Goal: Transaction & Acquisition: Download file/media

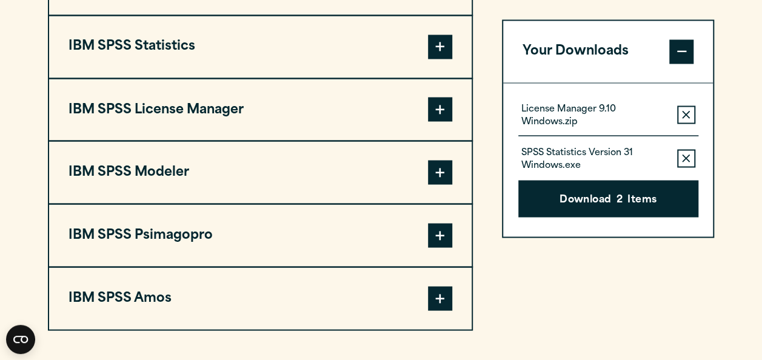
scroll to position [970, 0]
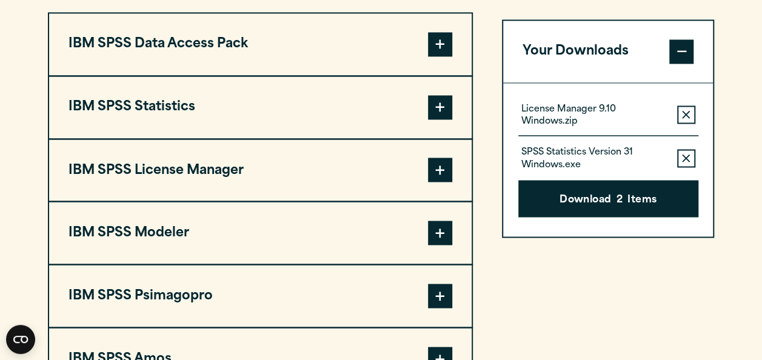
click at [439, 107] on span at bounding box center [440, 107] width 24 height 24
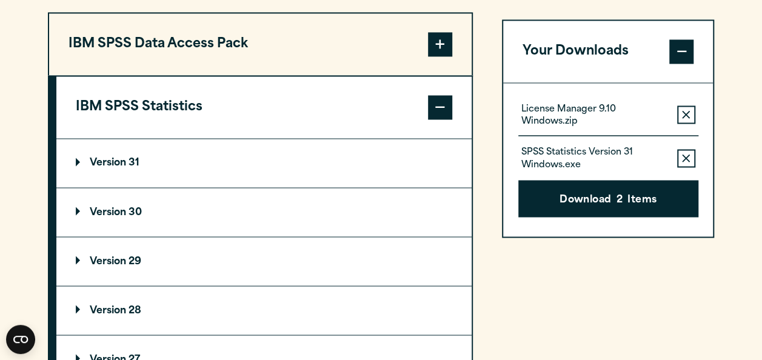
click at [121, 207] on p "Version 30" at bounding box center [109, 212] width 66 height 10
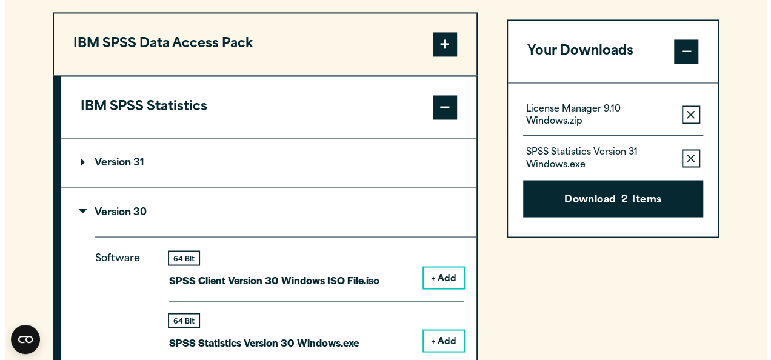
scroll to position [1031, 0]
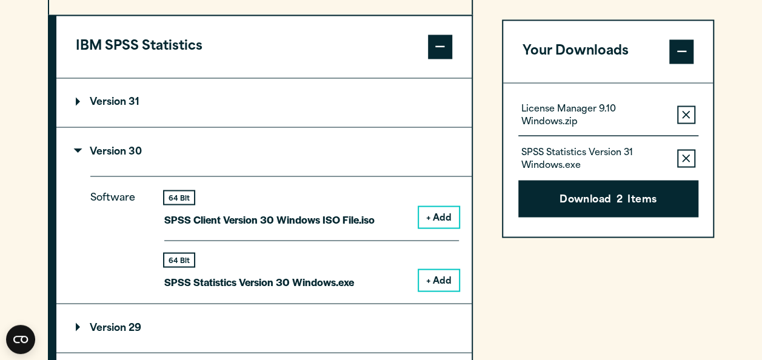
click at [235, 277] on p "SPSS Statistics Version 30 Windows.exe" at bounding box center [259, 282] width 190 height 18
click at [452, 278] on button "+ Add" at bounding box center [439, 280] width 40 height 21
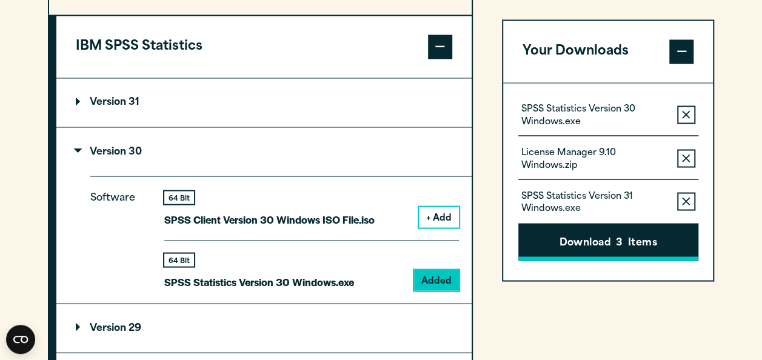
click at [685, 200] on icon "button" at bounding box center [686, 201] width 8 height 8
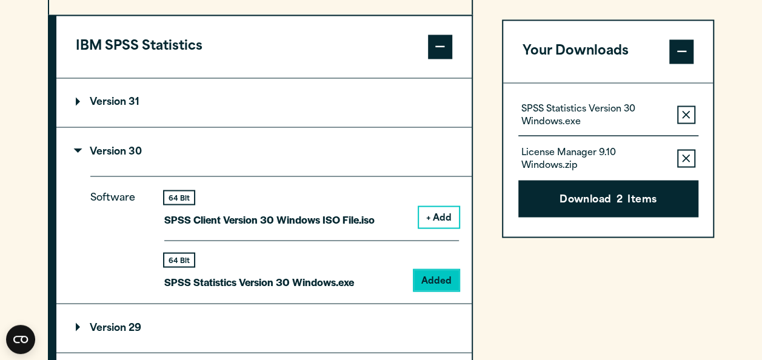
click at [689, 154] on icon "button" at bounding box center [686, 158] width 8 height 8
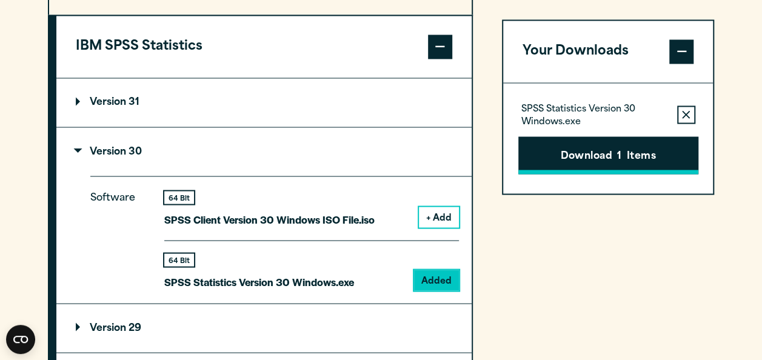
click at [633, 155] on button "Download 1 Items" at bounding box center [609, 155] width 180 height 38
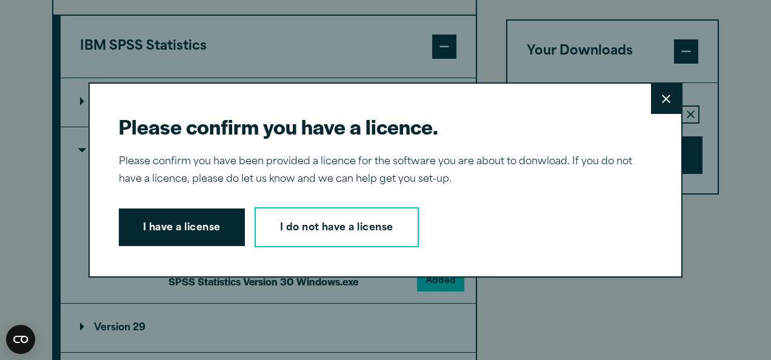
click at [205, 226] on button "I have a license" at bounding box center [182, 228] width 126 height 38
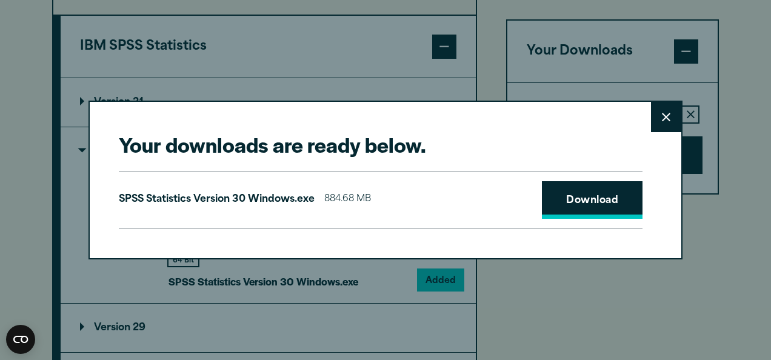
click at [586, 199] on link "Download" at bounding box center [592, 200] width 101 height 38
